Goal: Submit feedback/report problem

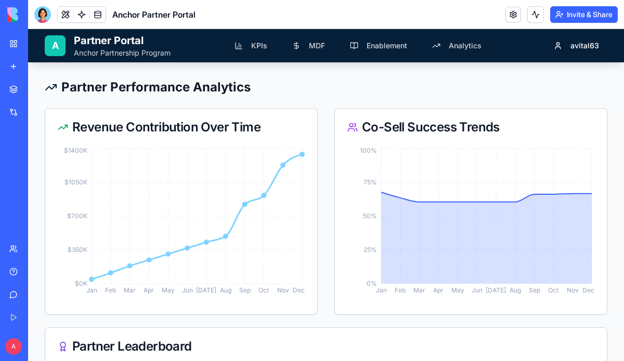
scroll to position [2131, 0]
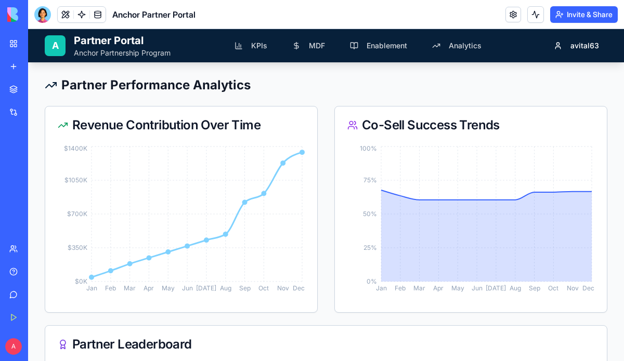
click at [38, 181] on div "Anchor Partner Portal" at bounding box center [23, 185] width 29 height 10
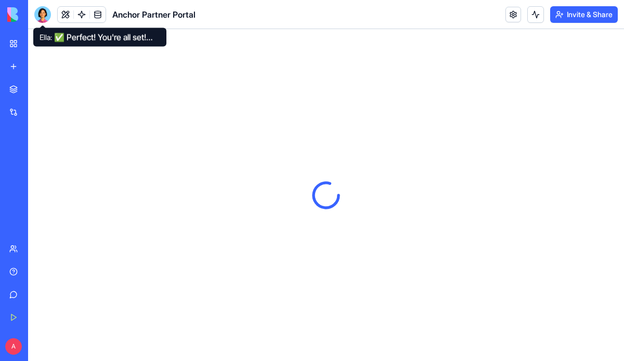
click at [43, 11] on div at bounding box center [42, 14] width 17 height 17
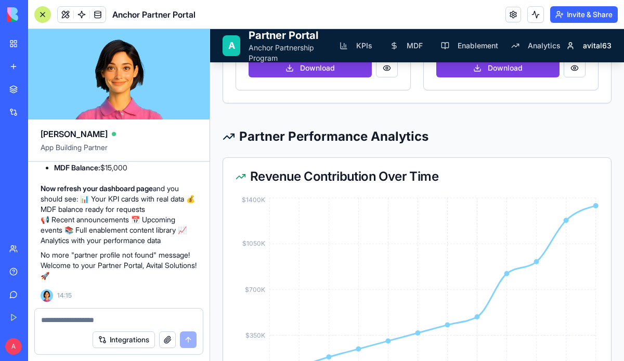
scroll to position [2752, 0]
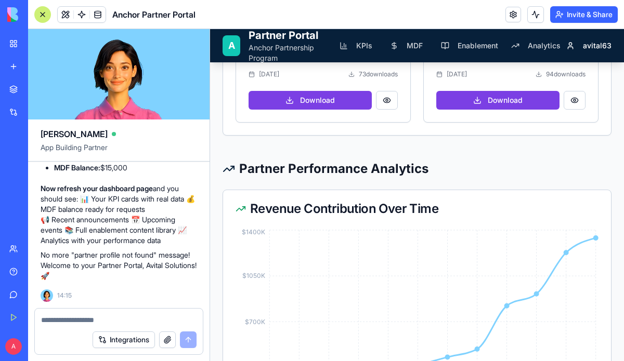
click at [283, 172] on h2 "Partner Performance Analytics" at bounding box center [333, 169] width 189 height 17
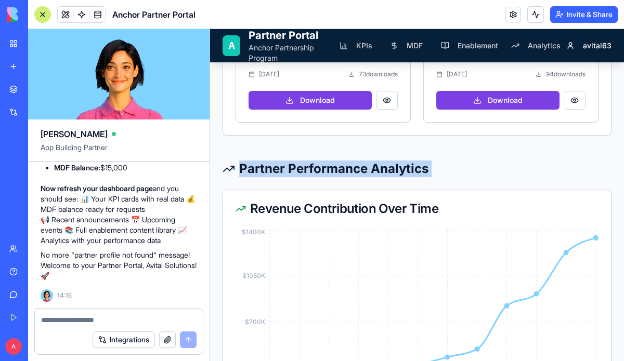
click at [283, 172] on h2 "Partner Performance Analytics" at bounding box center [333, 169] width 189 height 17
copy section "Partner Performance Analytics"
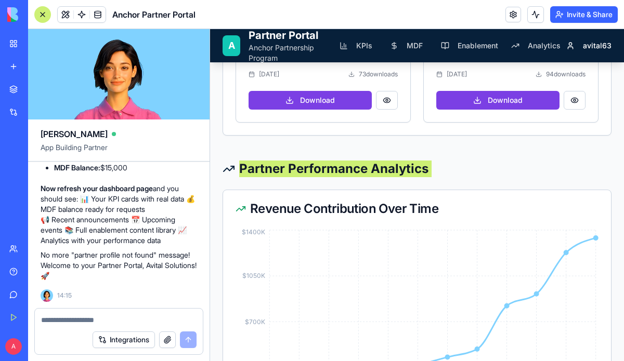
click at [107, 314] on div at bounding box center [119, 317] width 168 height 17
click at [86, 315] on textarea at bounding box center [118, 320] width 155 height 10
paste textarea "**********"
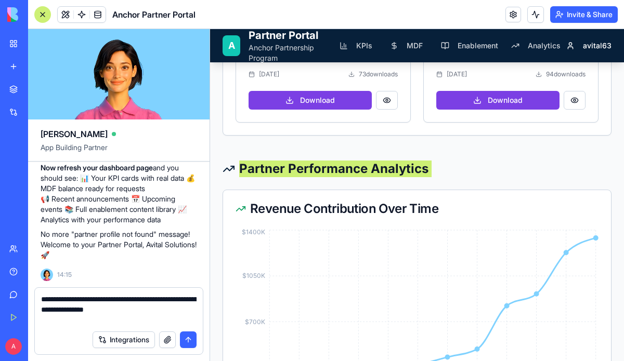
scroll to position [3383, 0]
type textarea "**********"
click at [187, 336] on button "submit" at bounding box center [188, 340] width 17 height 17
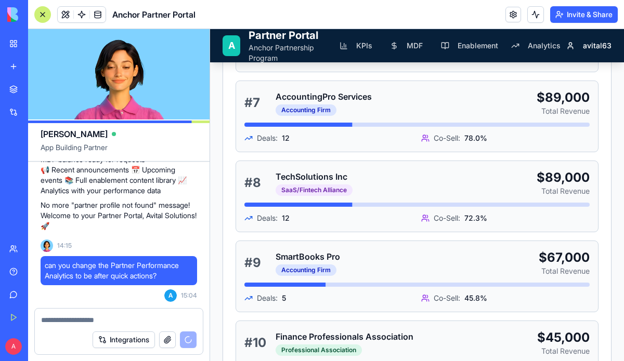
scroll to position [3758, 0]
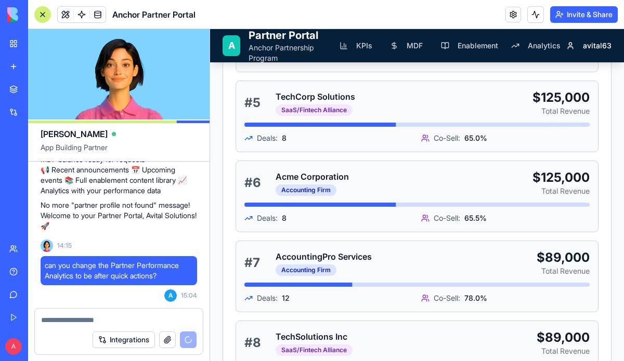
click at [122, 318] on textarea at bounding box center [118, 320] width 155 height 10
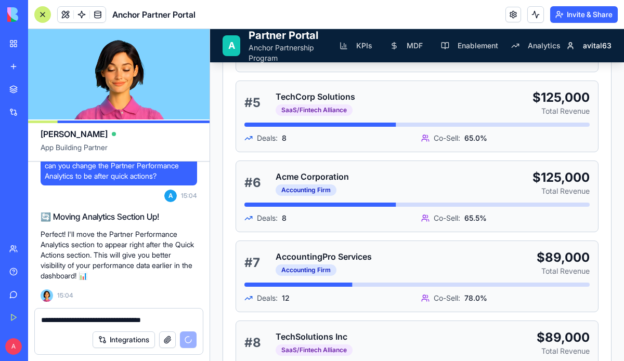
scroll to position [3530, 0]
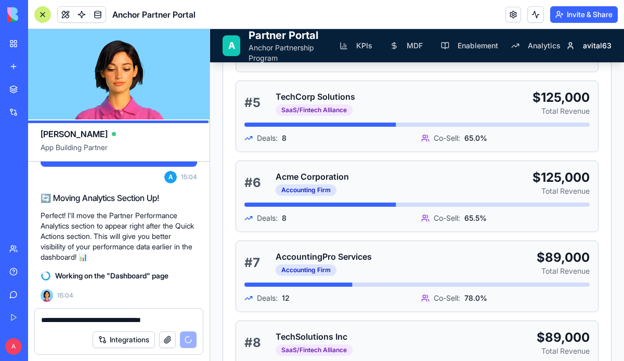
type textarea "**********"
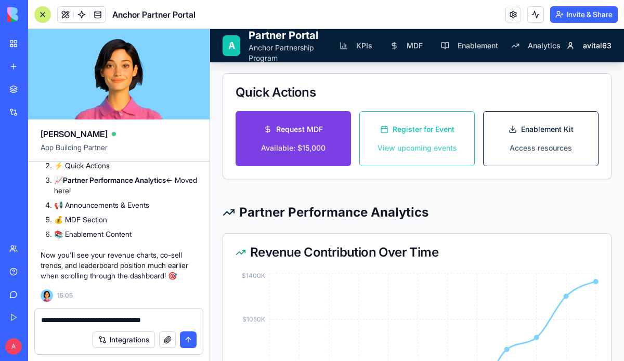
scroll to position [275, 0]
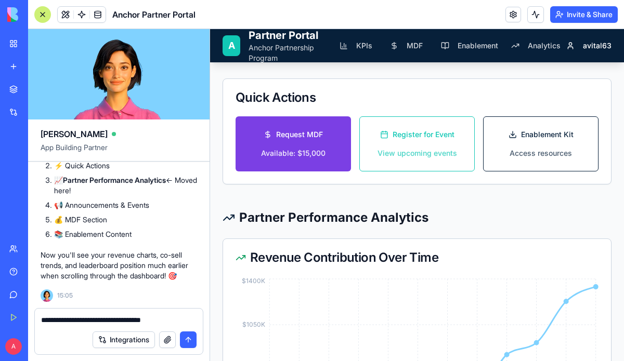
click at [188, 340] on button "submit" at bounding box center [188, 340] width 17 height 17
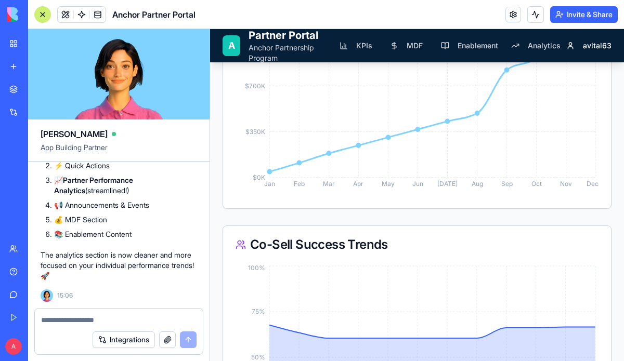
scroll to position [688, 0]
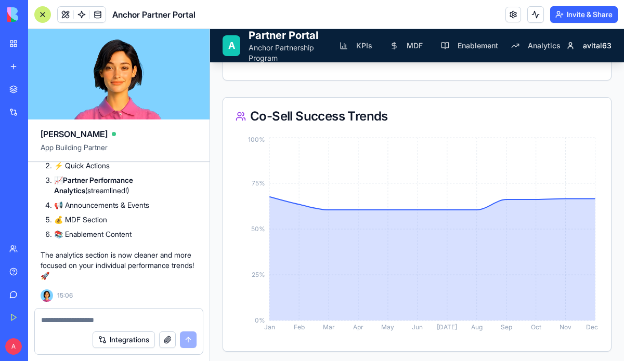
click at [46, 18] on div at bounding box center [42, 14] width 17 height 17
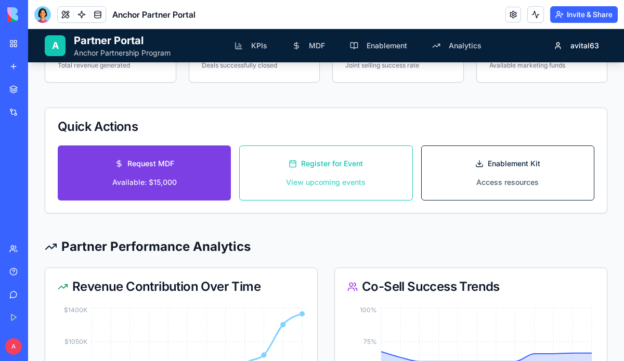
scroll to position [104, 0]
